Goal: Communication & Community: Answer question/provide support

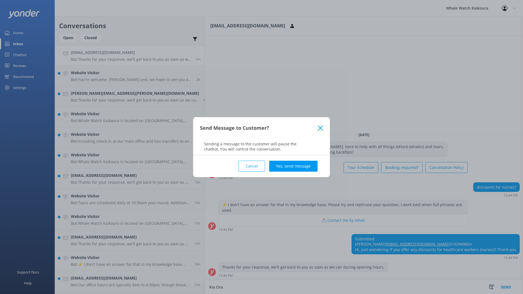
click at [324, 129] on div "Send Message to Customer?" at bounding box center [261, 128] width 137 height 22
click at [320, 128] on use at bounding box center [320, 127] width 5 height 5
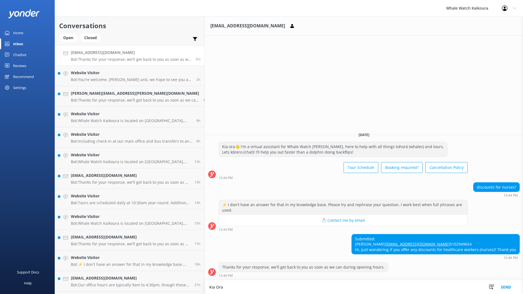
click at [209, 282] on textarea "Kia Ora" at bounding box center [364, 287] width 318 height 14
click at [267, 285] on textarea "Kia [PERSON_NAME] [PERSON_NAME], unfortunately we don't offer discounts fro nur…" at bounding box center [364, 287] width 318 height 14
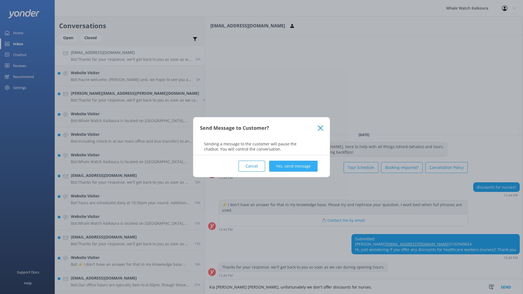
type textarea "Kia [PERSON_NAME] [PERSON_NAME], unfortunately we don't offer discounts for nur…"
click at [281, 163] on button "Yes, send message" at bounding box center [293, 166] width 48 height 11
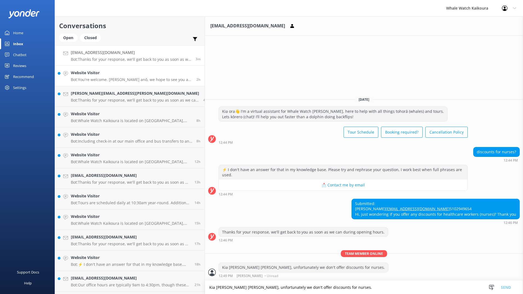
click at [91, 80] on p "Bot: You're welcome. [PERSON_NAME] anō, we hope to see you at Whale Watch [PERS…" at bounding box center [132, 79] width 122 height 5
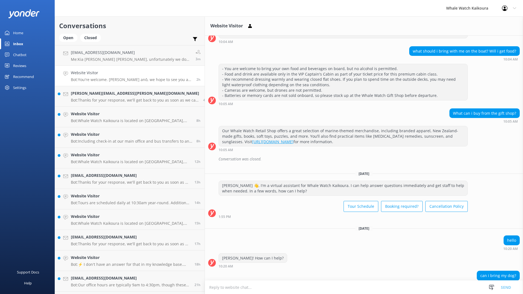
scroll to position [543, 0]
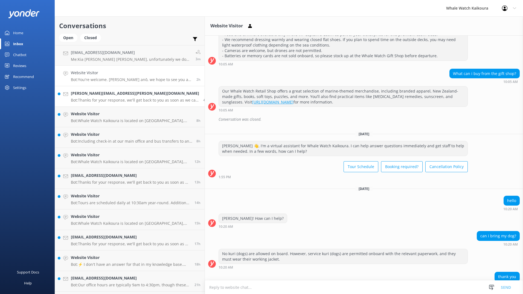
click at [97, 102] on p "Bot: Thanks for your response, we'll get back to you as soon as we can during o…" at bounding box center [135, 100] width 128 height 5
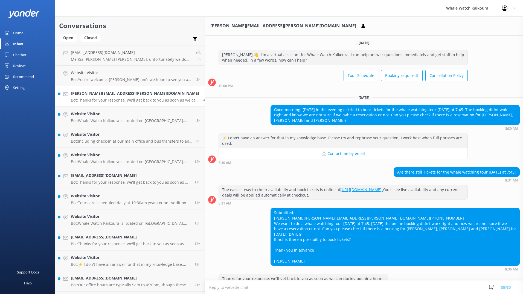
scroll to position [6, 0]
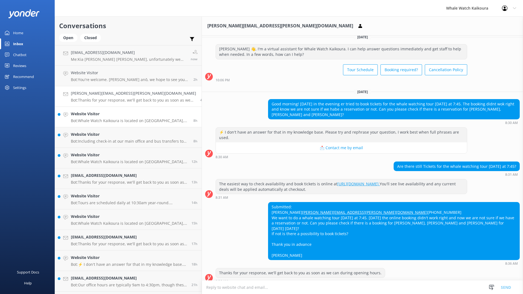
click at [97, 126] on link "Website Visitor Bot: Whale Watch Kaikoura is located on [STREET_ADDRESS]. It is…" at bounding box center [128, 117] width 147 height 21
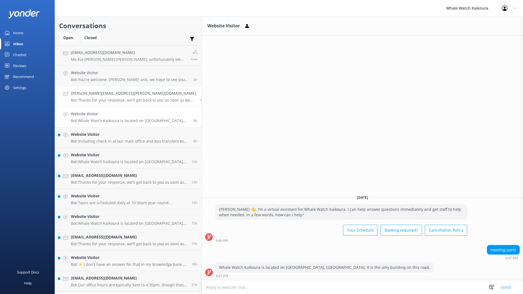
click at [94, 104] on link "[PERSON_NAME][EMAIL_ADDRESS][PERSON_NAME][DOMAIN_NAME] Bot: Thanks for your res…" at bounding box center [128, 96] width 147 height 21
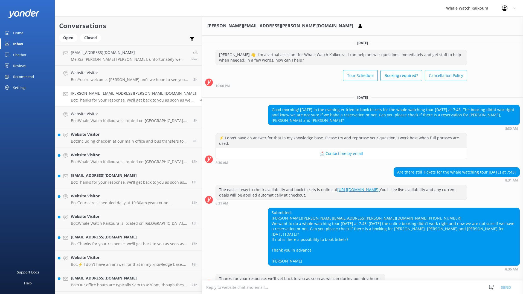
scroll to position [6, 0]
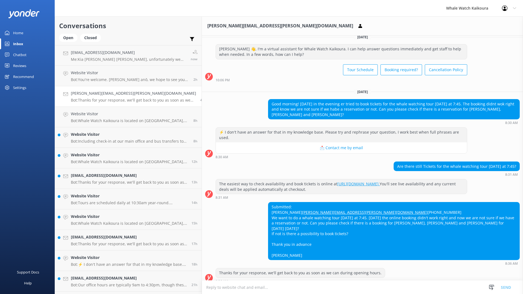
click at [202, 284] on textarea at bounding box center [362, 287] width 321 height 13
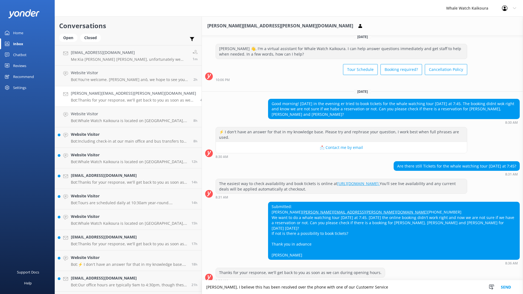
click at [316, 287] on textarea "[PERSON_NAME], I believe this has been resolved over the phone with one of our …" at bounding box center [362, 287] width 321 height 14
click at [348, 287] on textarea "[PERSON_NAME], I believe this has been resolved over the phone with one of our …" at bounding box center [362, 287] width 321 height 14
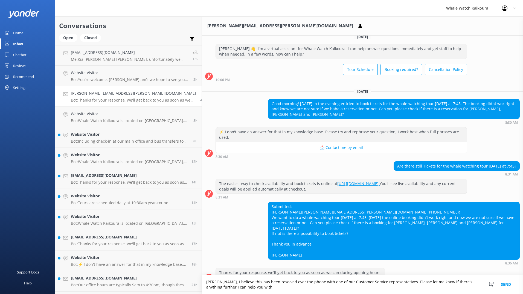
scroll to position [11, 0]
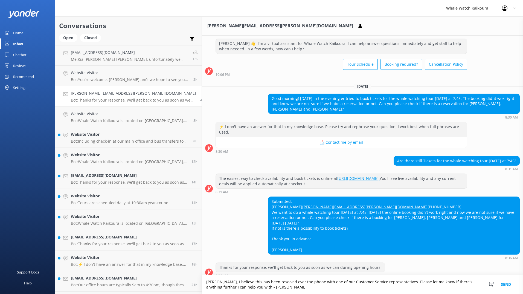
type textarea "[PERSON_NAME], I believe this has been resolved over the phone with one of our …"
click at [511, 284] on button "Send" at bounding box center [506, 284] width 21 height 19
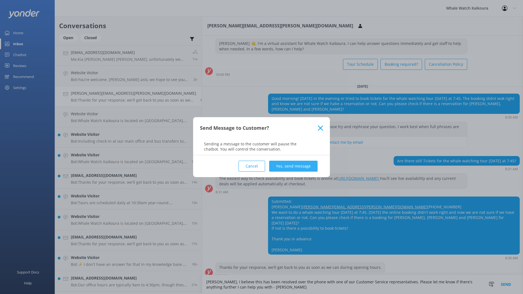
click at [297, 168] on button "Yes, send message" at bounding box center [293, 166] width 48 height 11
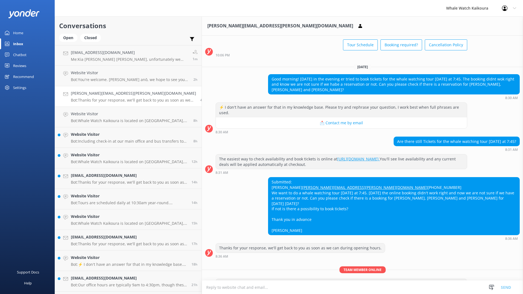
scroll to position [47, 0]
